Goal: Task Accomplishment & Management: Manage account settings

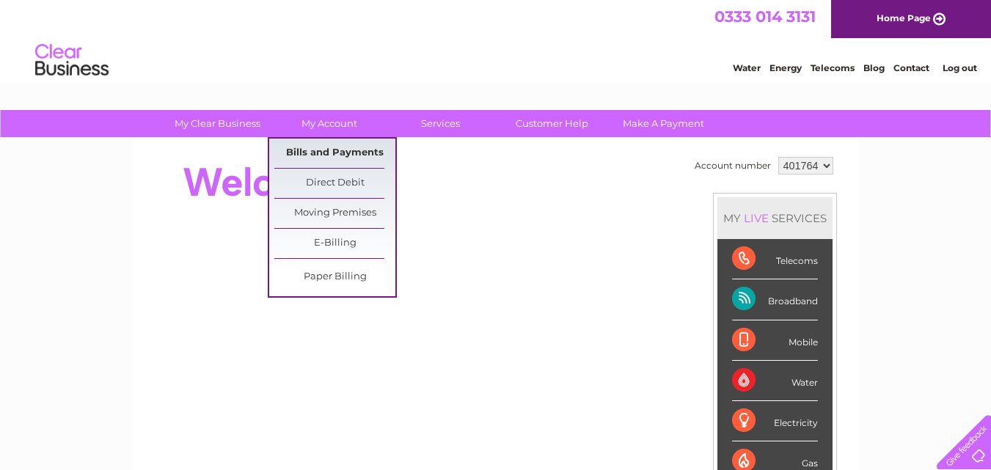
click at [315, 154] on link "Bills and Payments" at bounding box center [334, 153] width 121 height 29
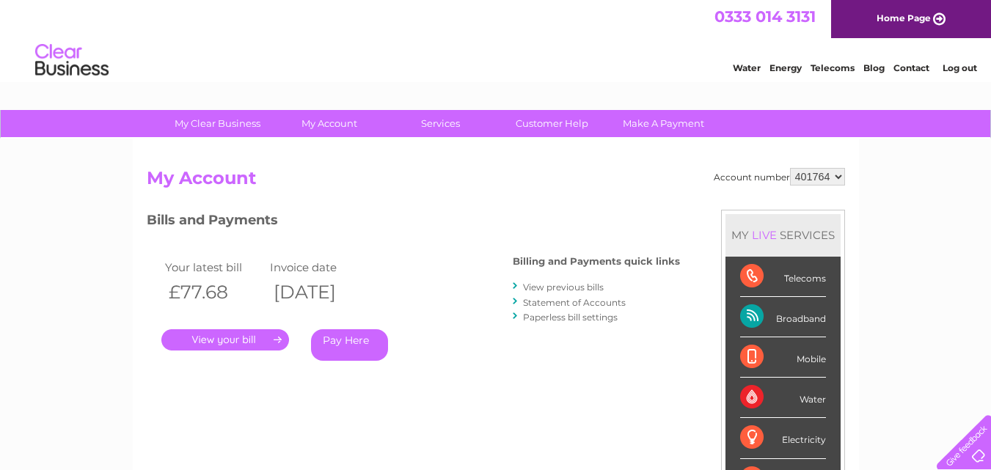
click at [215, 345] on link "." at bounding box center [225, 339] width 128 height 21
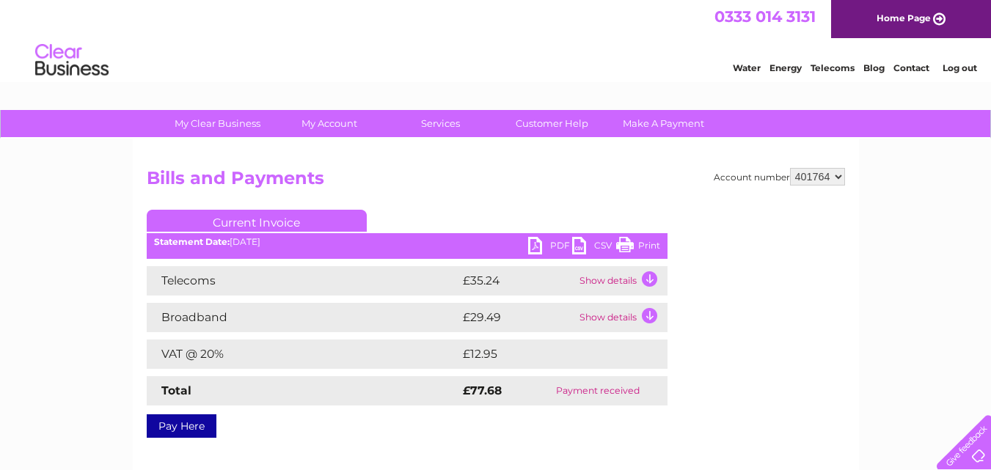
click at [555, 241] on link "PDF" at bounding box center [550, 247] width 44 height 21
